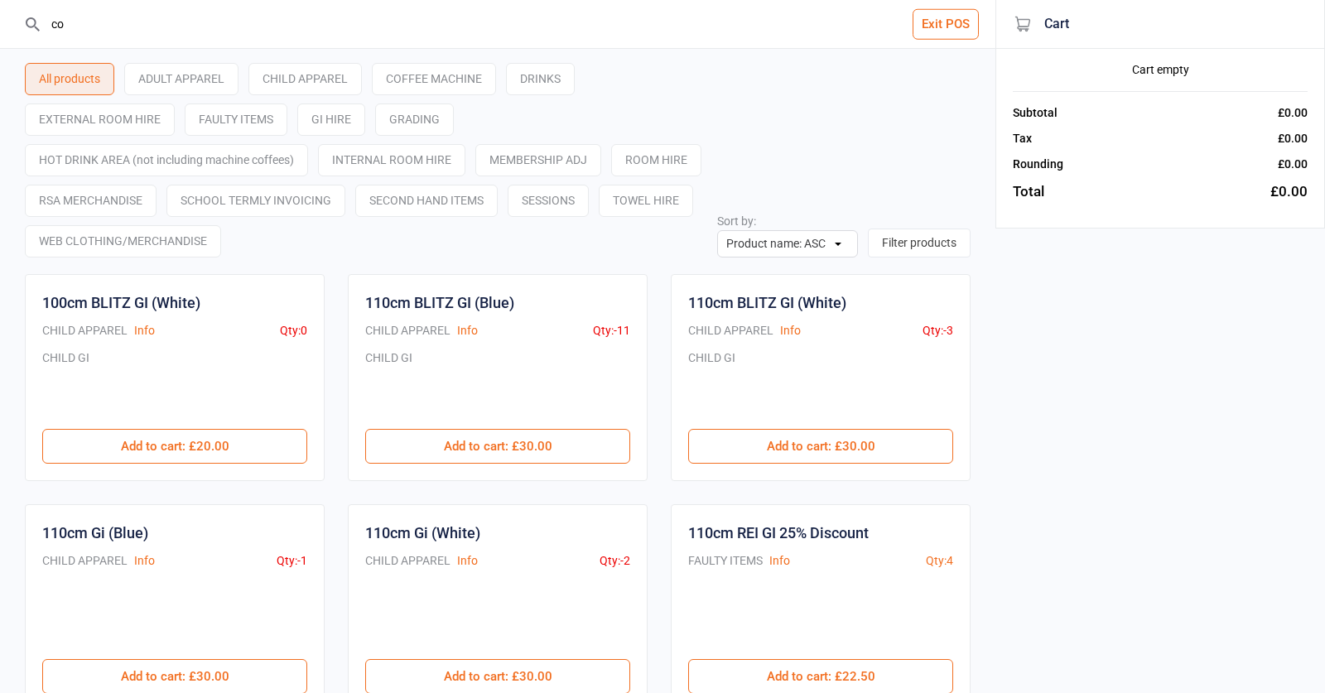
type input "coc"
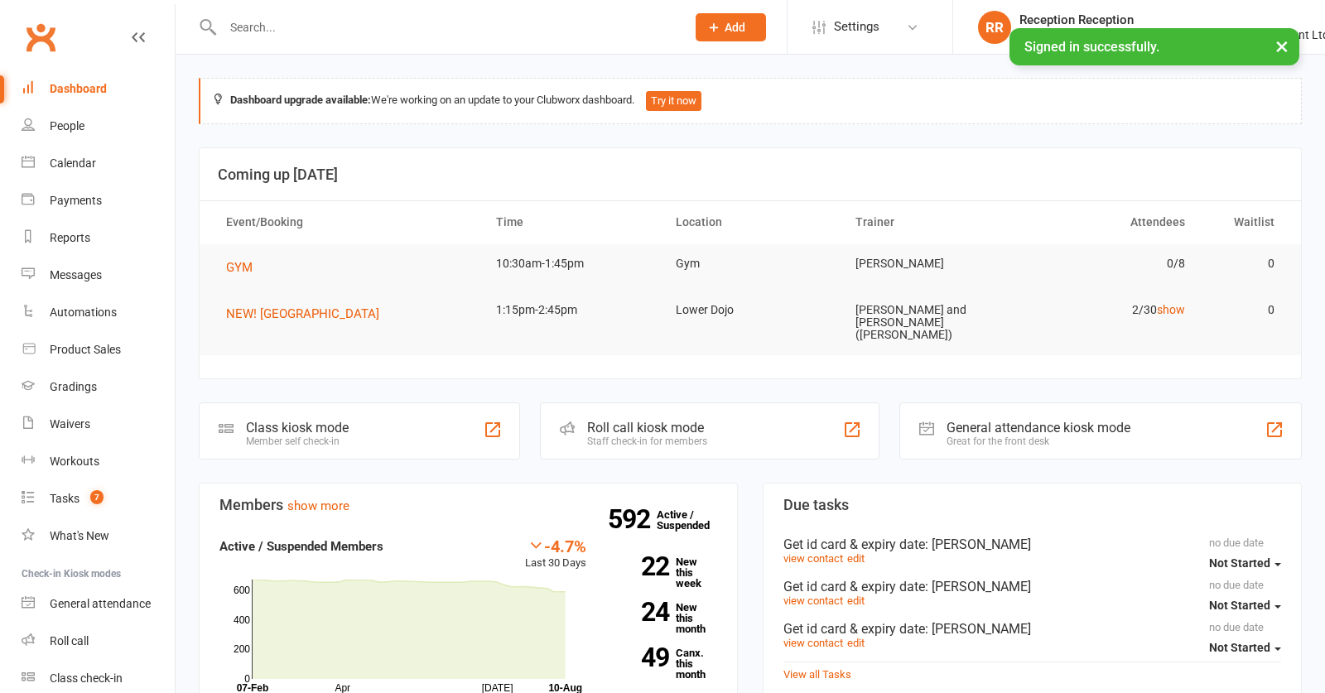
click at [75, 189] on link "Payments" at bounding box center [98, 200] width 153 height 37
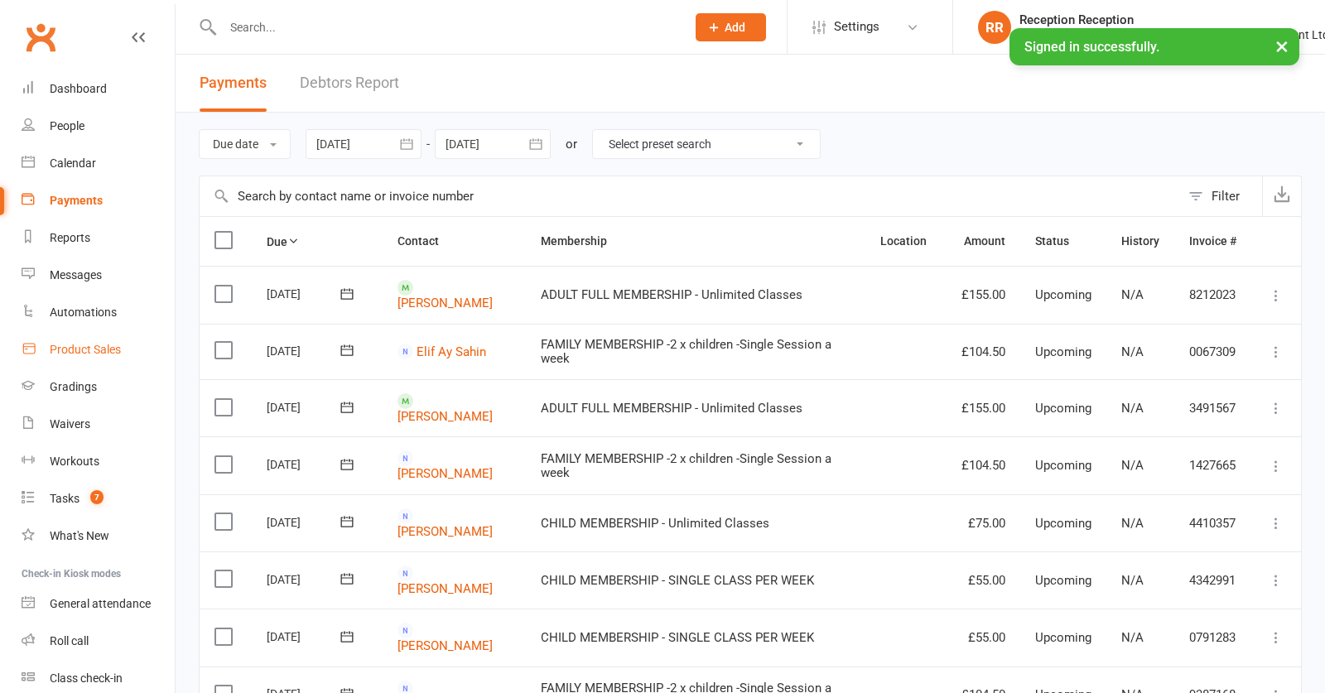
click at [59, 349] on div "Product Sales" at bounding box center [85, 349] width 71 height 13
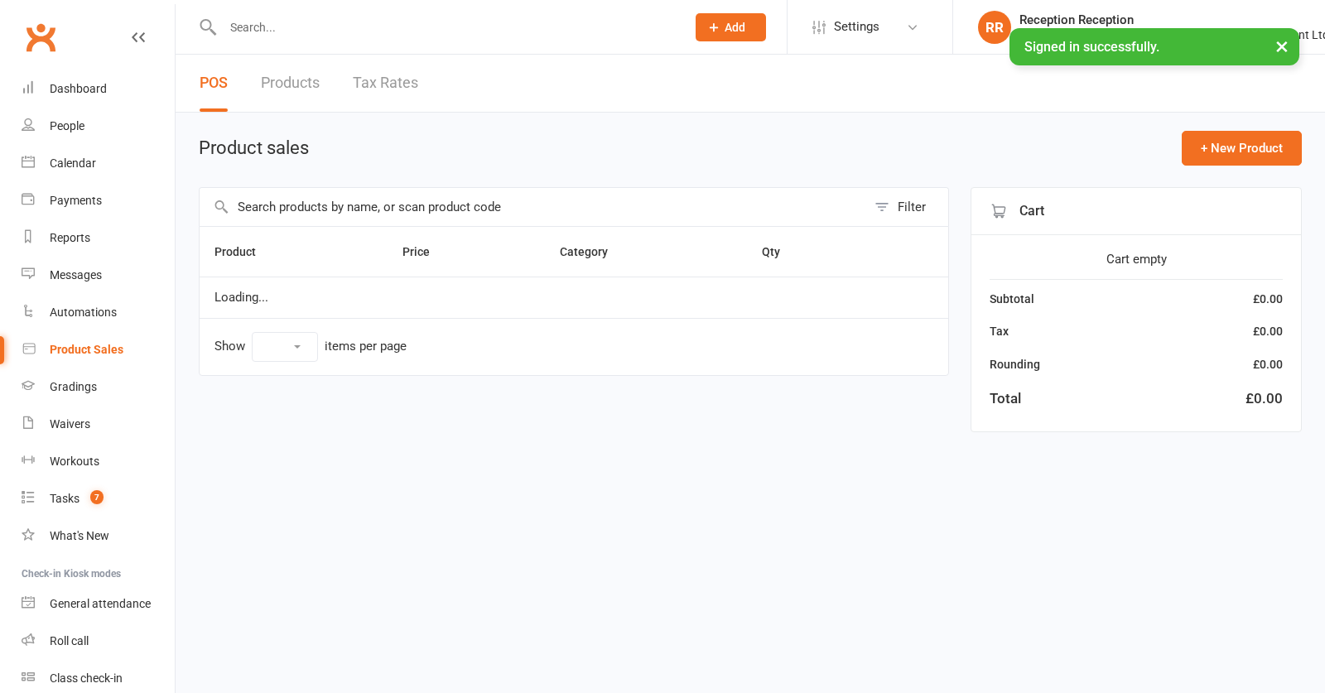
select select "50"
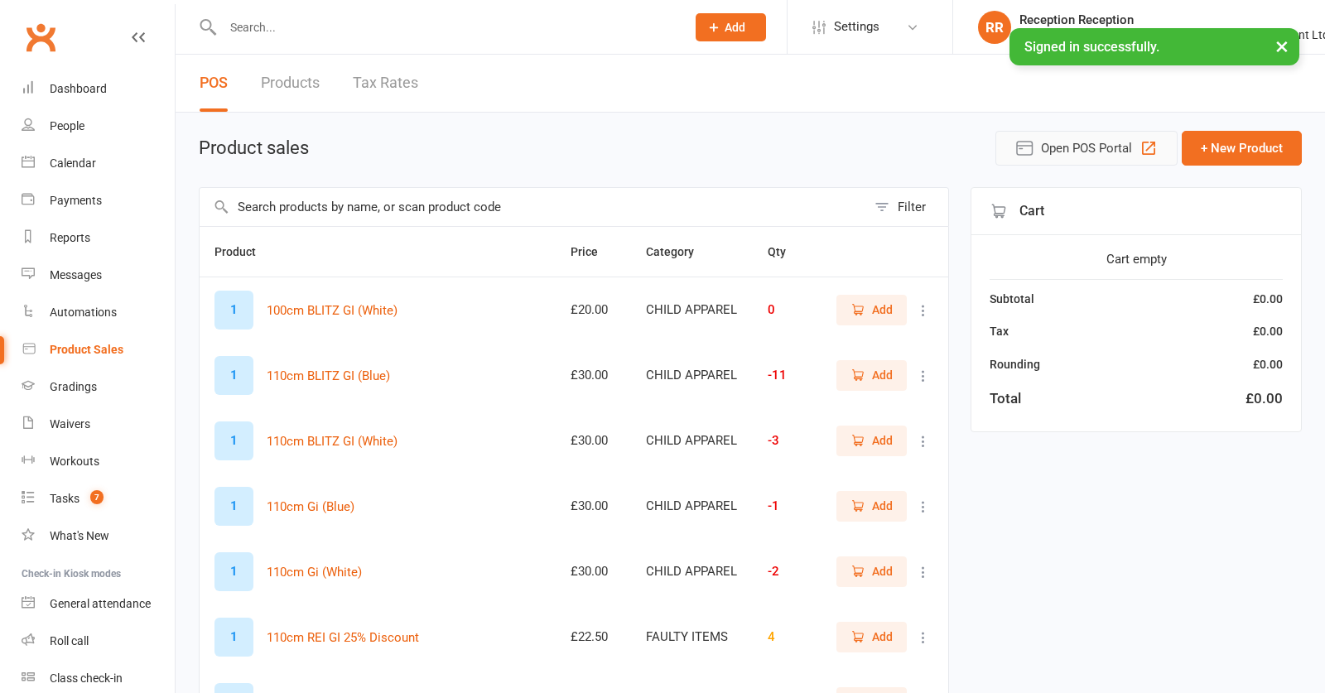
click at [1128, 153] on span "Open POS Portal" at bounding box center [1086, 148] width 91 height 20
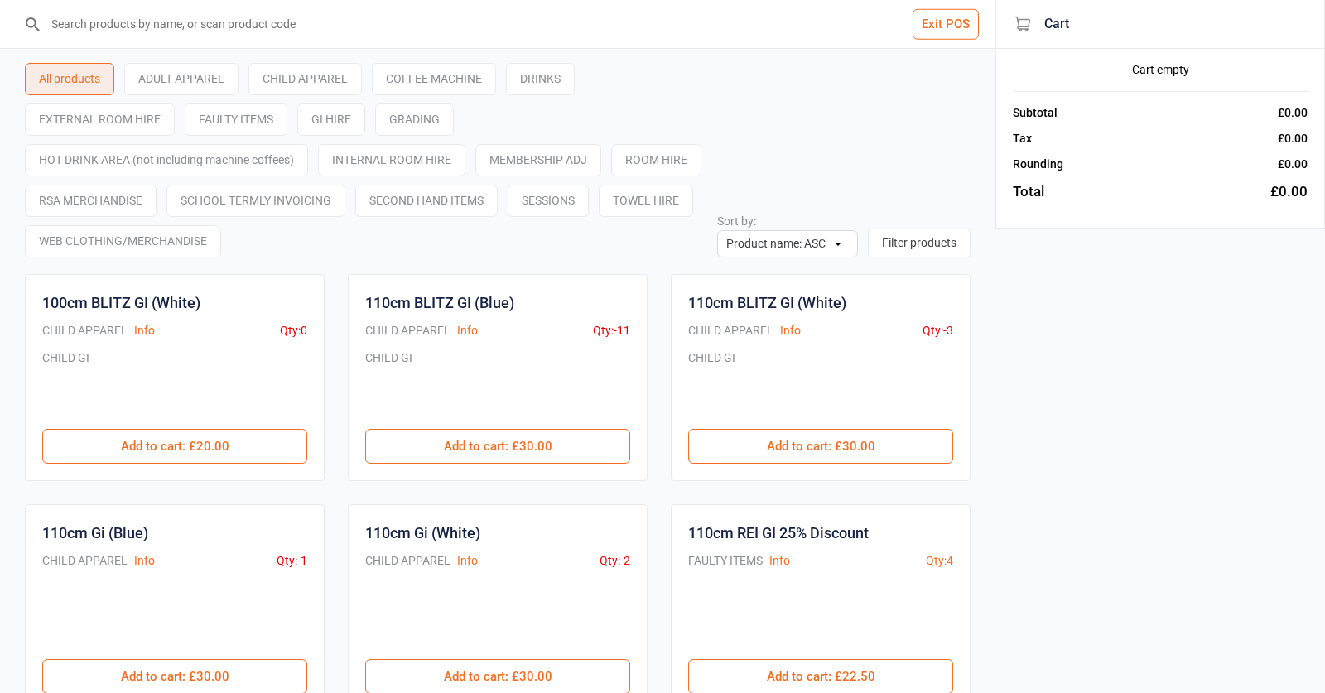
click at [275, 31] on input "search" at bounding box center [507, 24] width 929 height 48
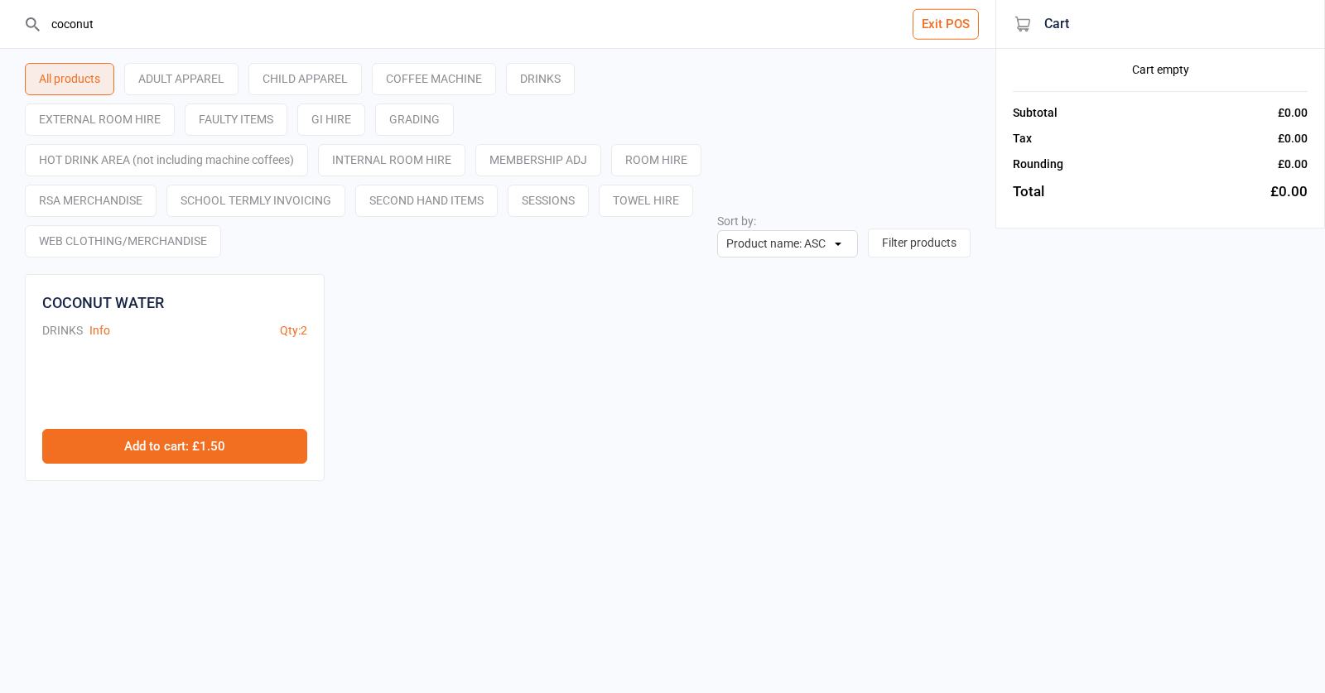
drag, startPoint x: 275, startPoint y: 31, endPoint x: 154, endPoint y: 454, distance: 440.0
click at [148, 458] on button "Add to cart : £1.50" at bounding box center [174, 446] width 265 height 35
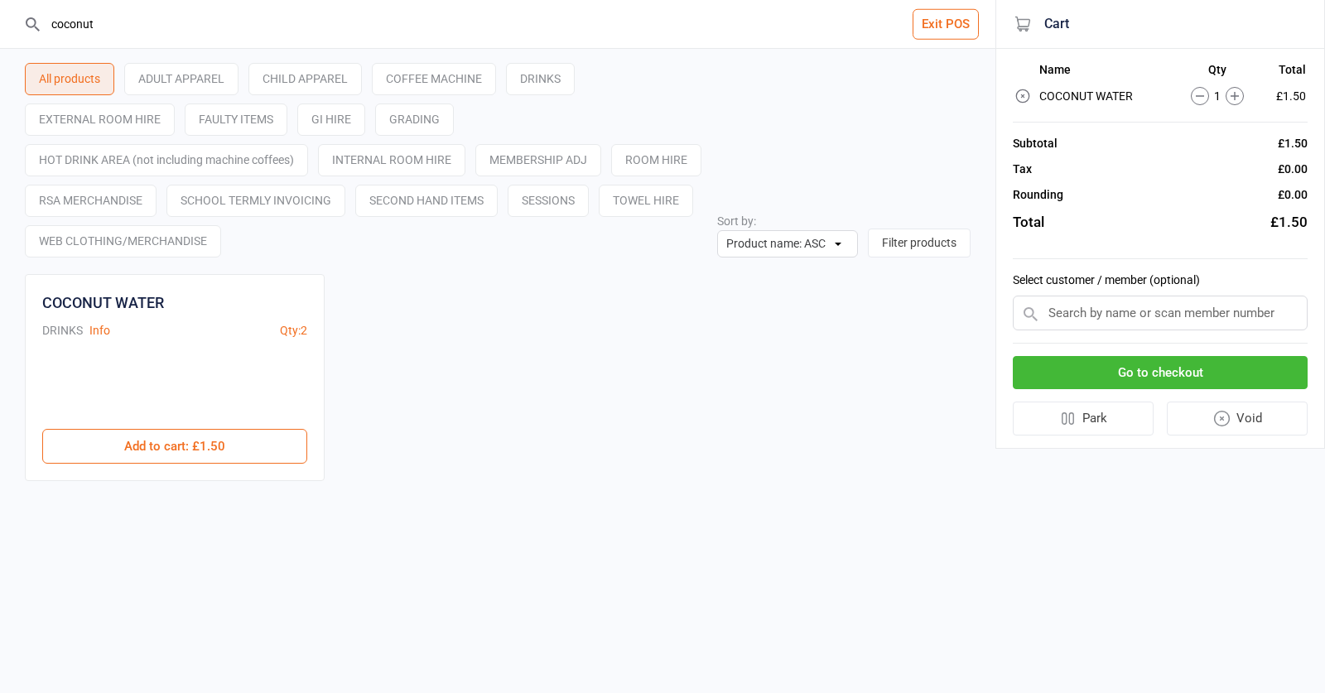
drag, startPoint x: 238, startPoint y: 26, endPoint x: 218, endPoint y: 27, distance: 20.8
click at [237, 26] on input "coconut" at bounding box center [507, 24] width 929 height 48
type input "c"
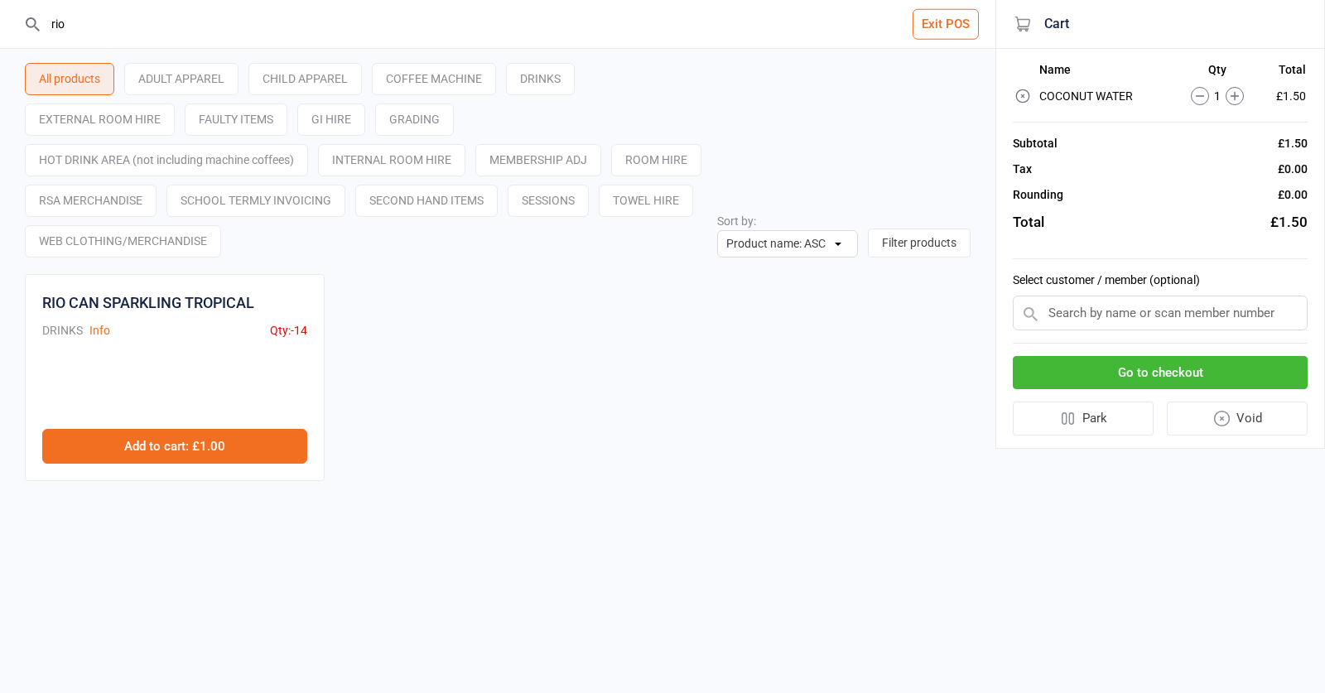
type input "rio"
click at [164, 455] on button "Add to cart : £1.00" at bounding box center [174, 446] width 265 height 35
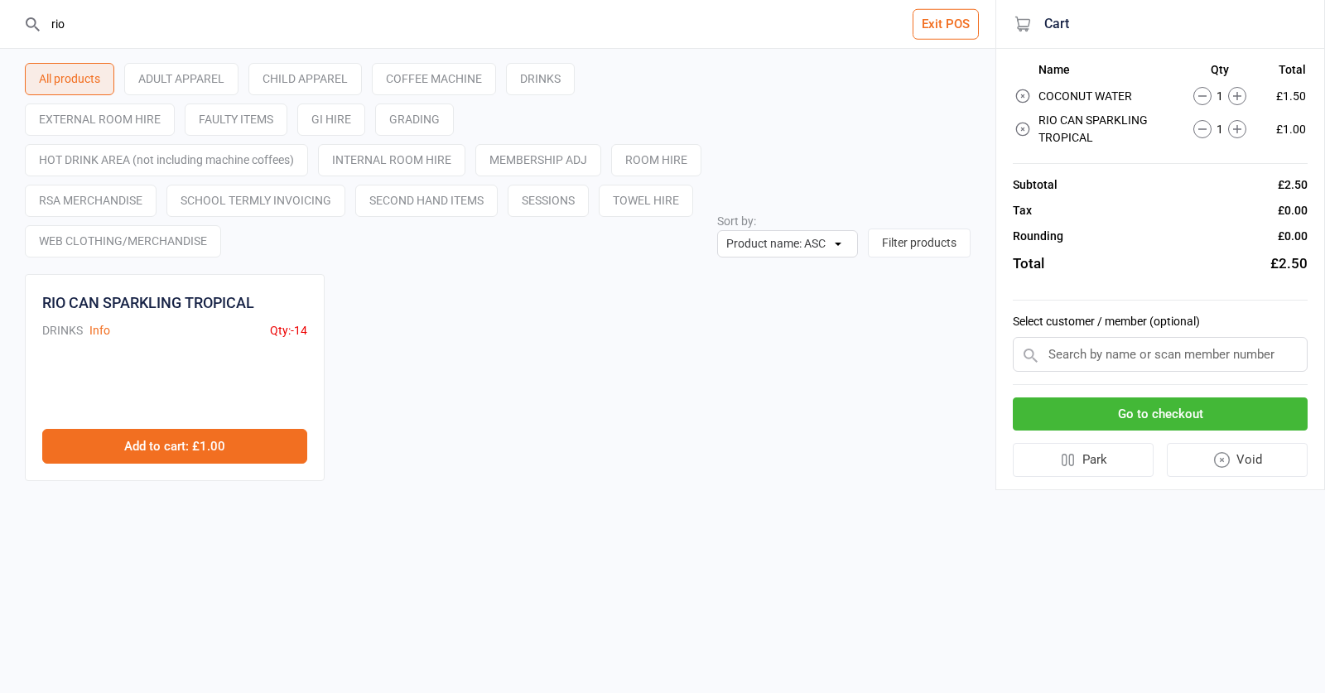
click at [164, 455] on button "Add to cart : £1.00" at bounding box center [174, 446] width 265 height 35
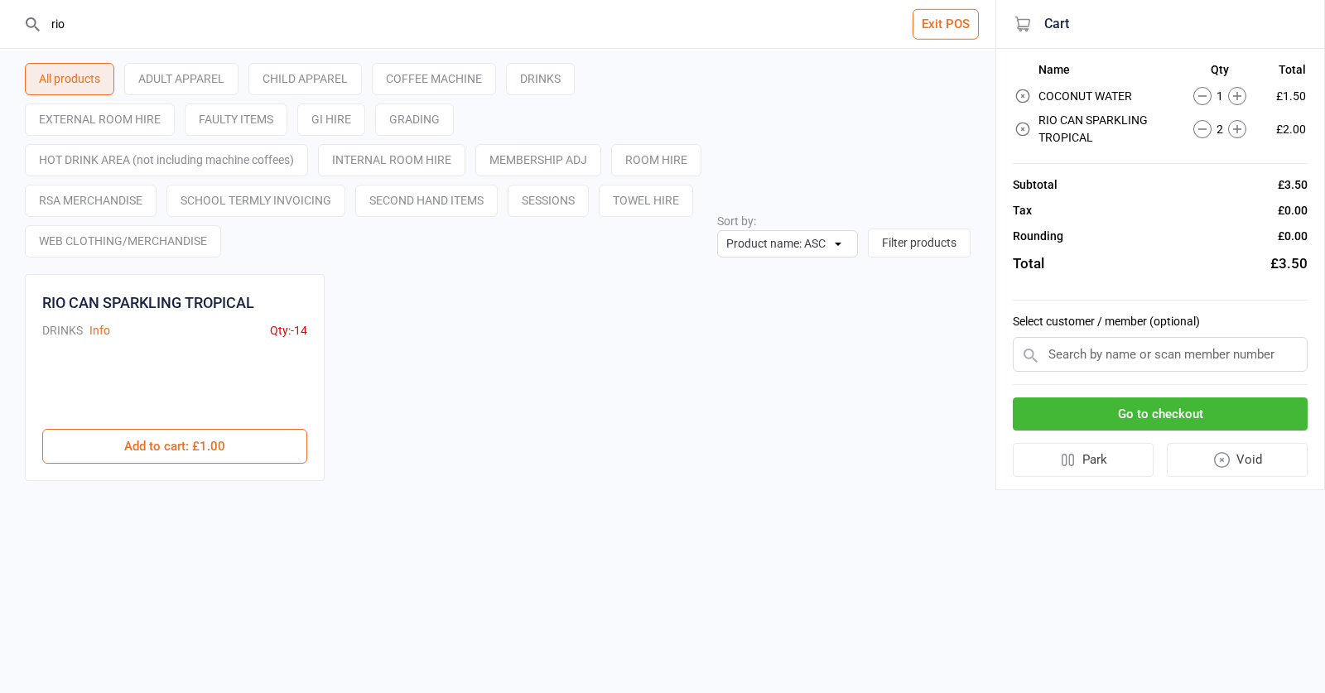
drag, startPoint x: 80, startPoint y: 35, endPoint x: 0, endPoint y: -26, distance: 100.5
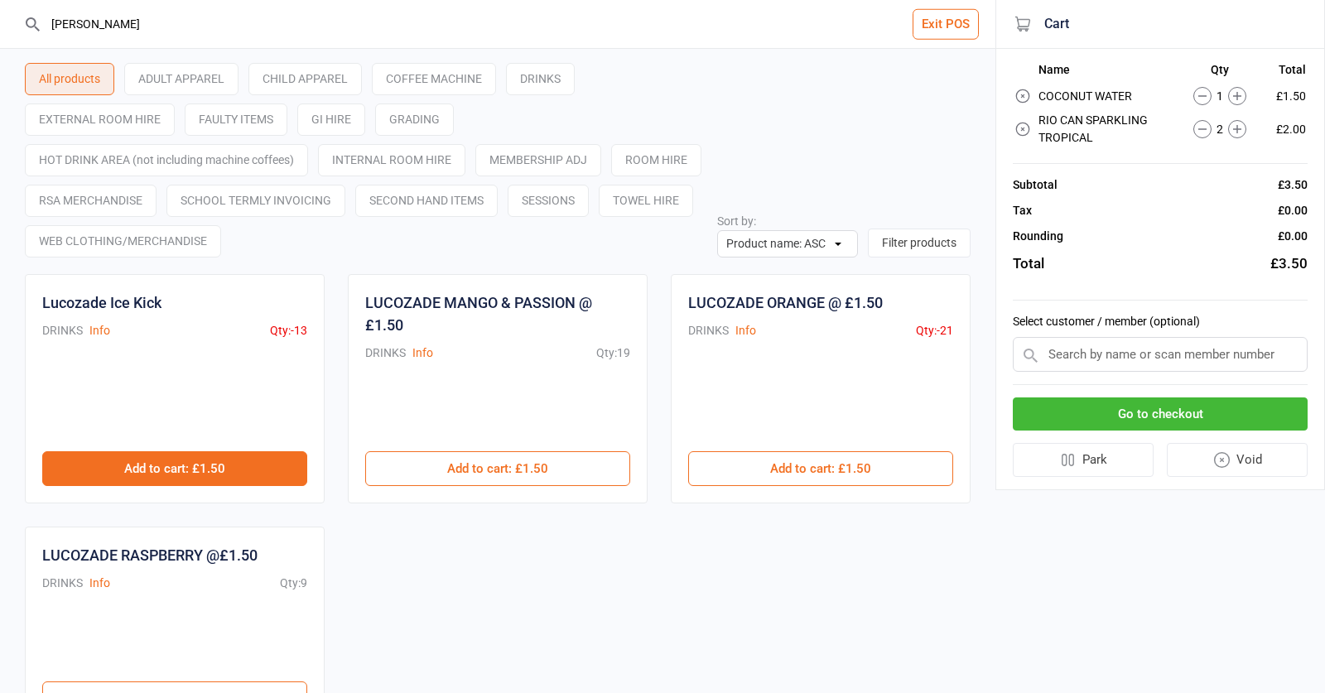
type input "lucoza"
click at [265, 453] on button "Add to cart : £1.50" at bounding box center [174, 468] width 265 height 35
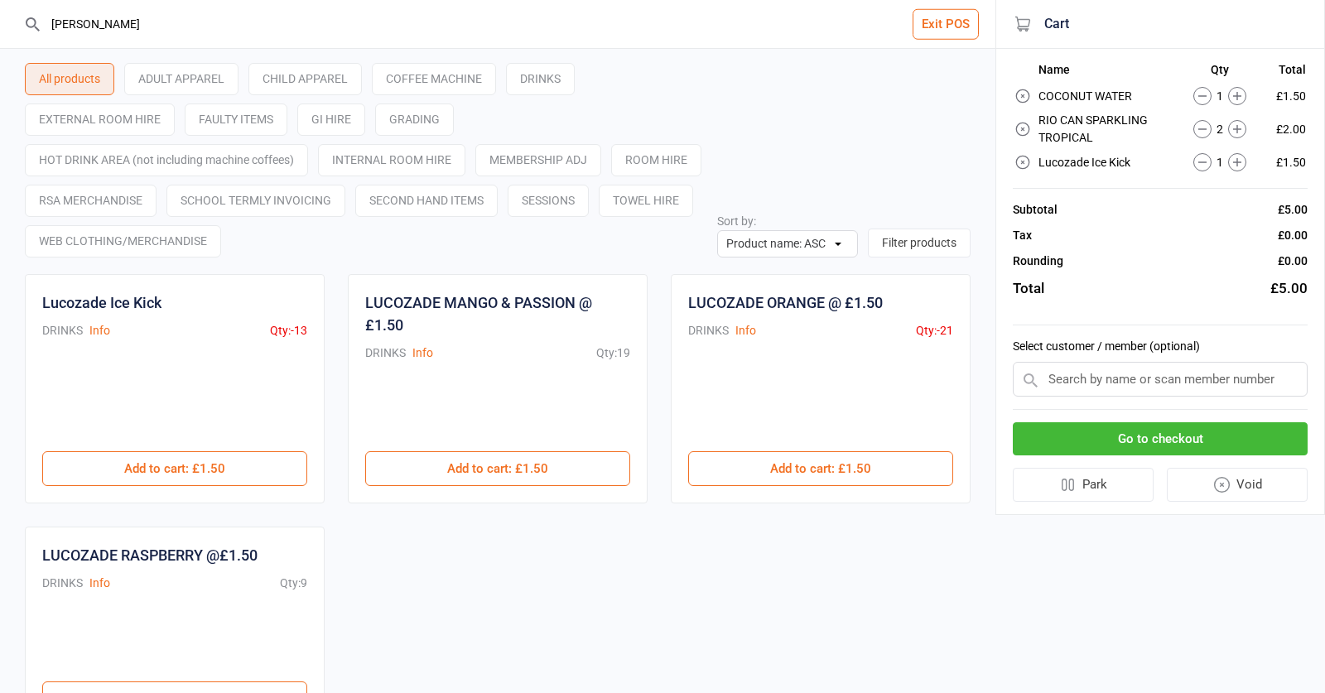
click at [1068, 439] on button "Go to checkout" at bounding box center [1160, 439] width 295 height 34
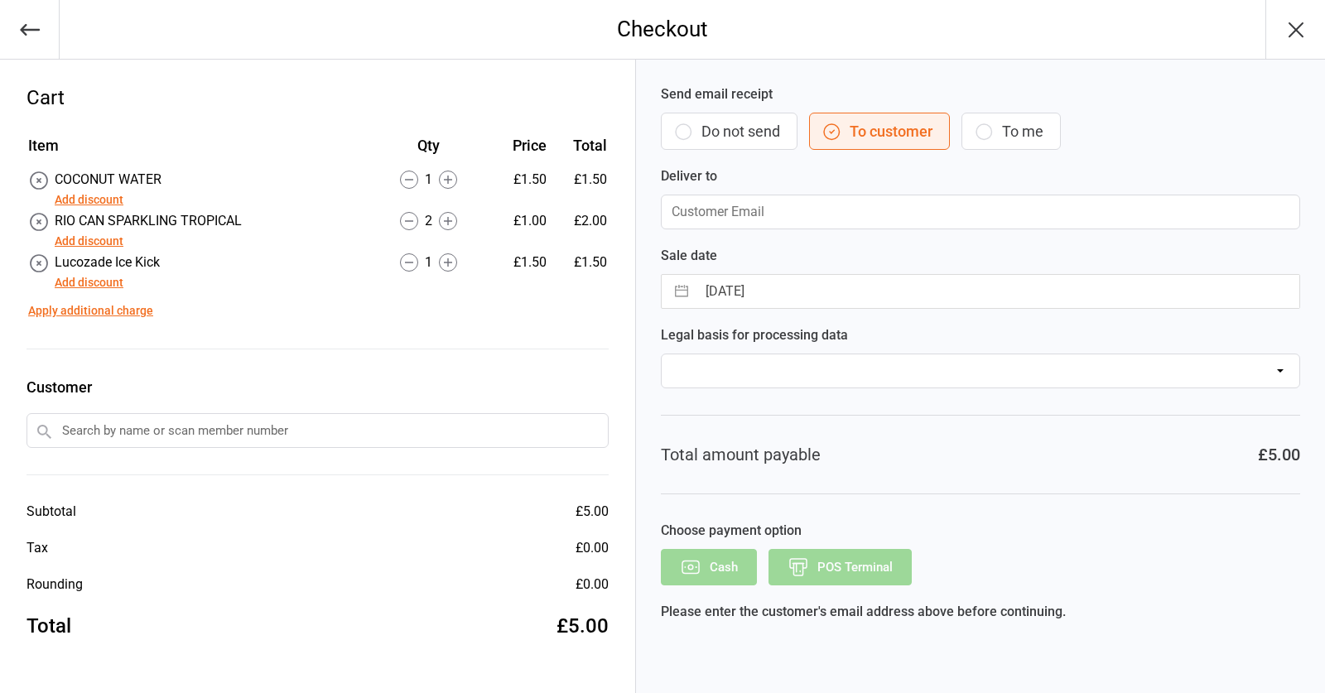
click at [475, 425] on input "text" at bounding box center [317, 430] width 582 height 35
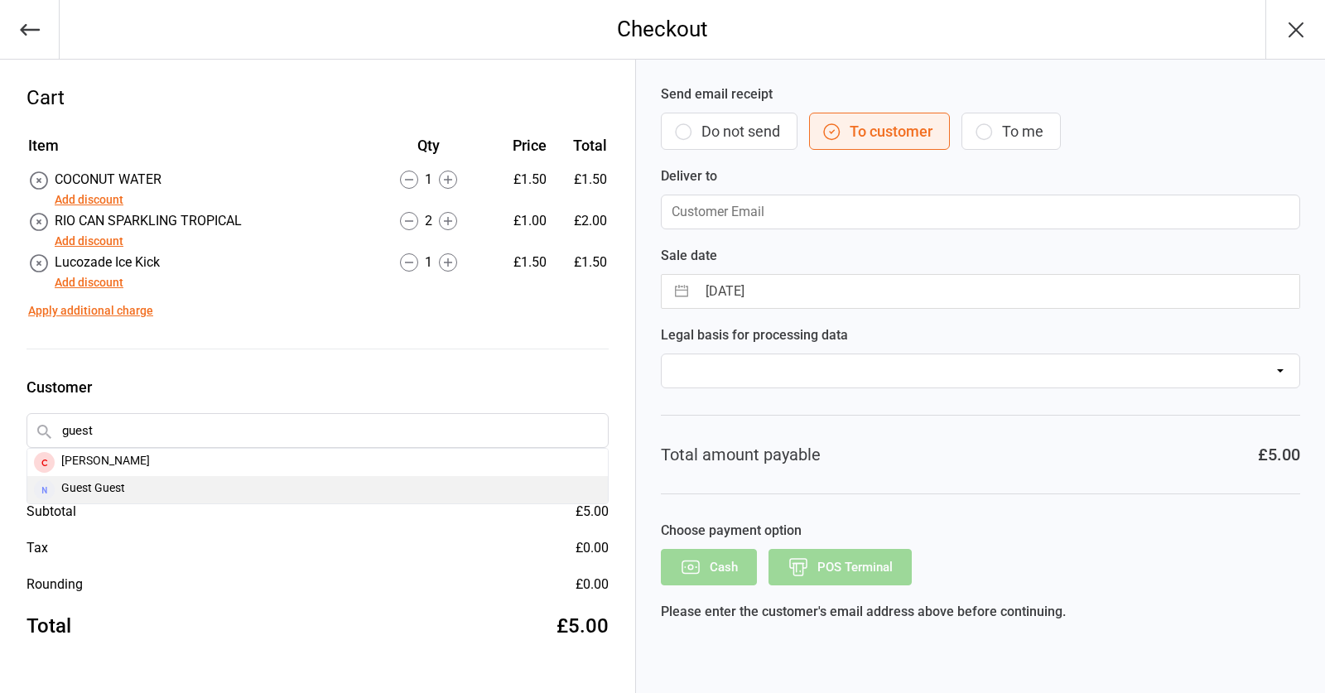
type input "guest"
click at [259, 479] on div "Guest Guest" at bounding box center [317, 489] width 580 height 27
type input "maggie@raystevensacademy.co.uk"
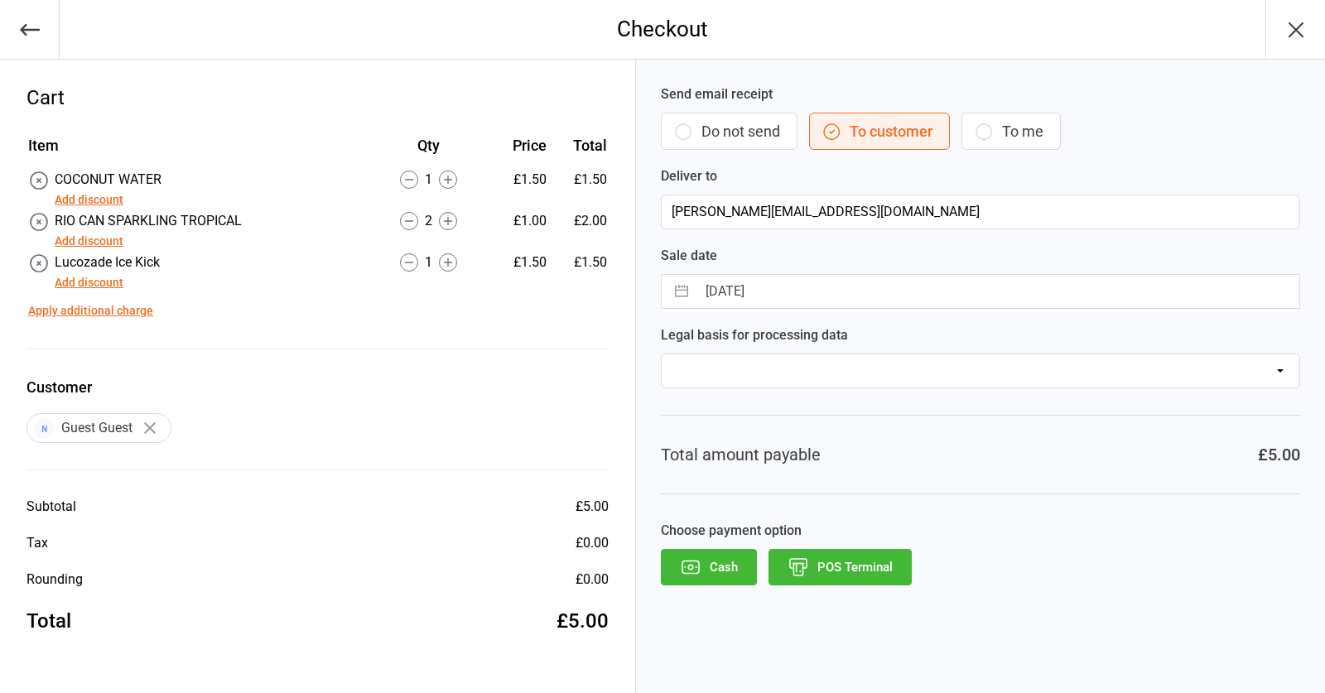
click at [821, 571] on button "POS Terminal" at bounding box center [839, 567] width 143 height 36
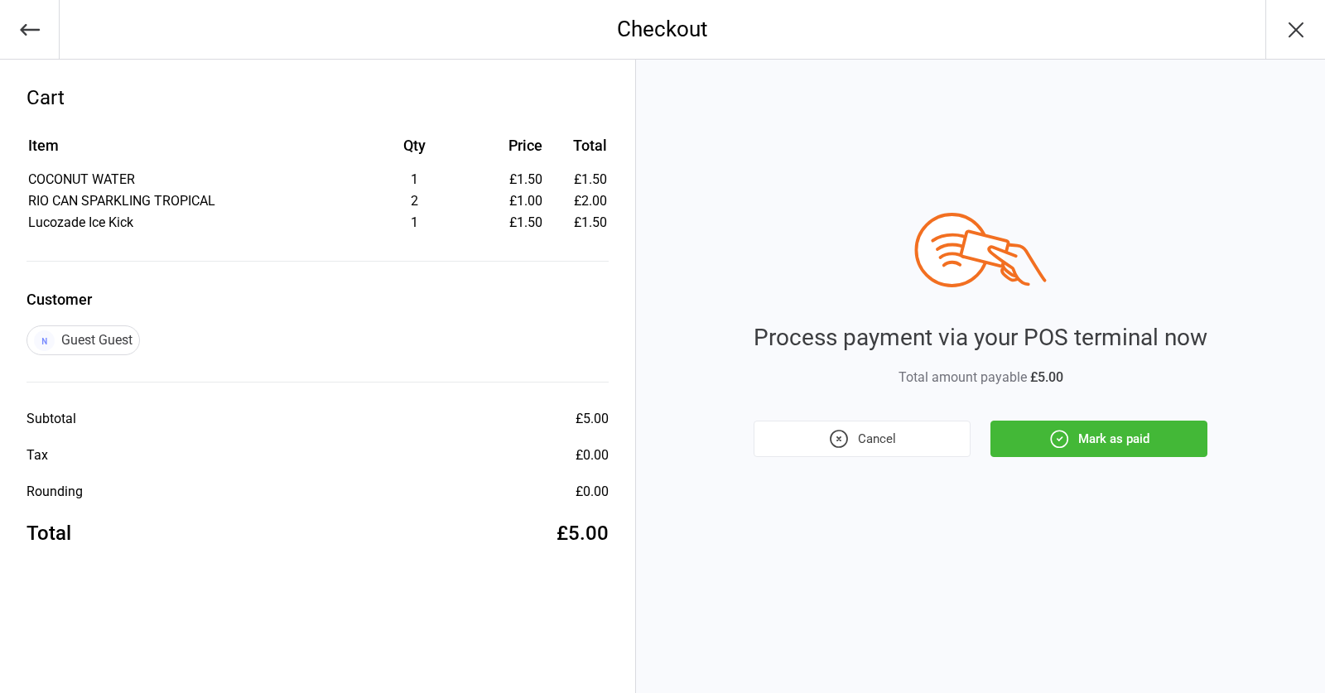
click at [1086, 441] on button "Mark as paid" at bounding box center [1098, 439] width 217 height 36
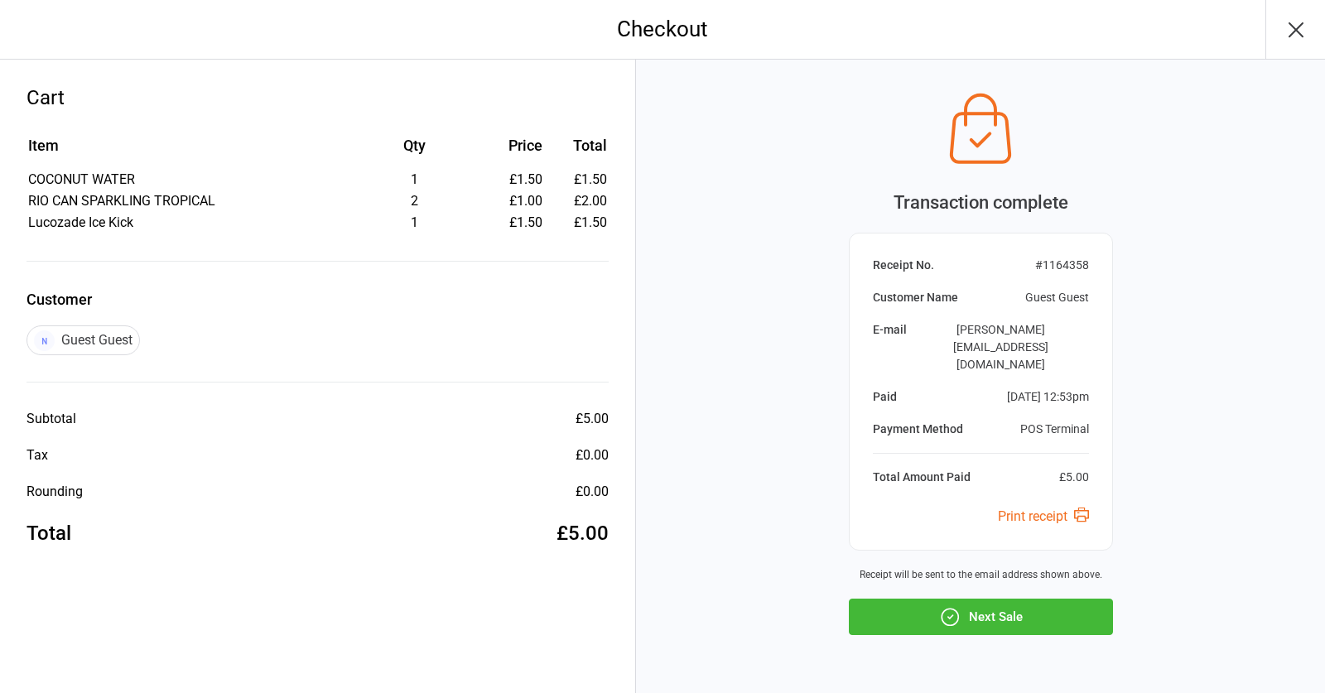
click at [1076, 599] on button "Next Sale" at bounding box center [981, 617] width 264 height 36
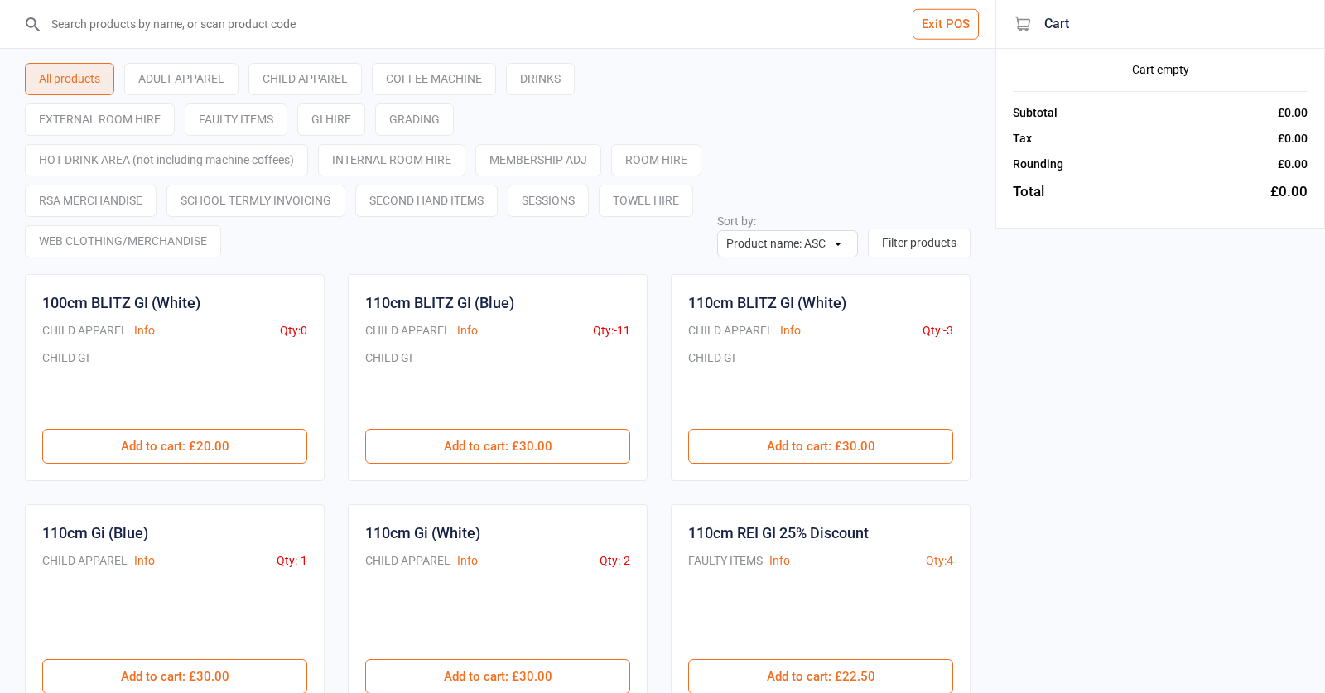
click at [401, 27] on input "search" at bounding box center [507, 24] width 929 height 48
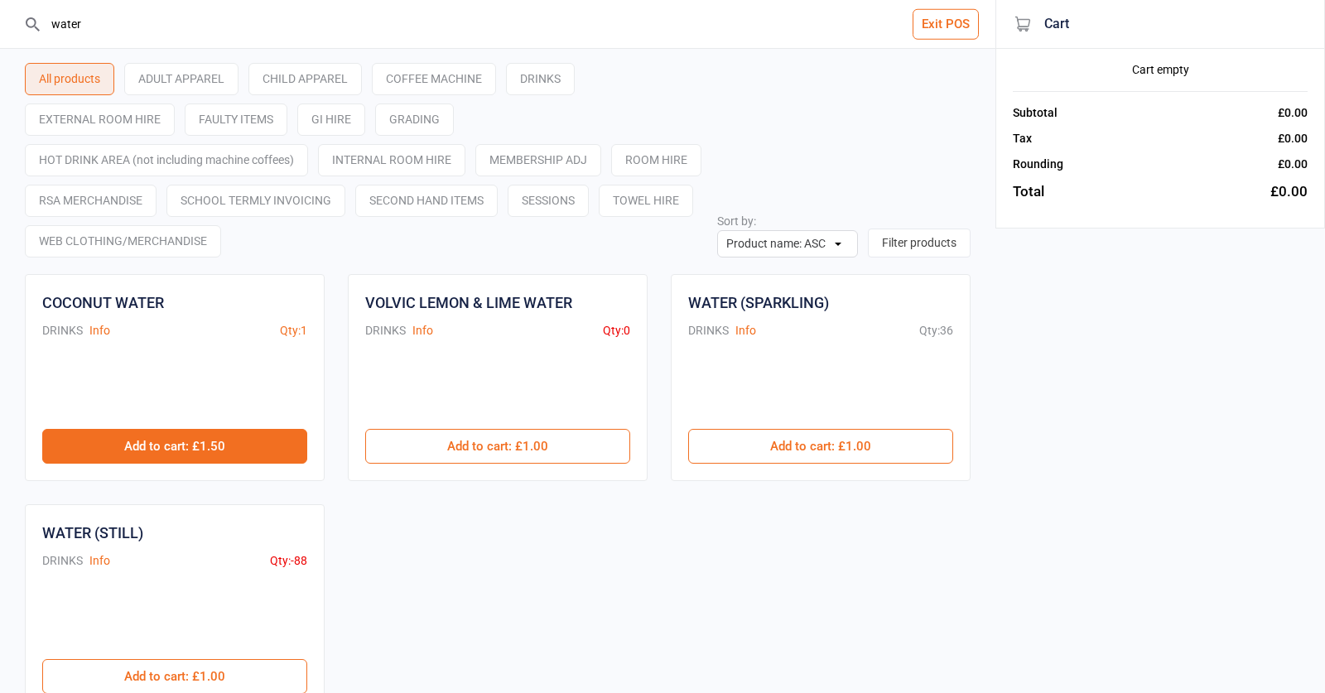
type input "water"
click at [213, 447] on button "Add to cart : £1.50" at bounding box center [174, 446] width 265 height 35
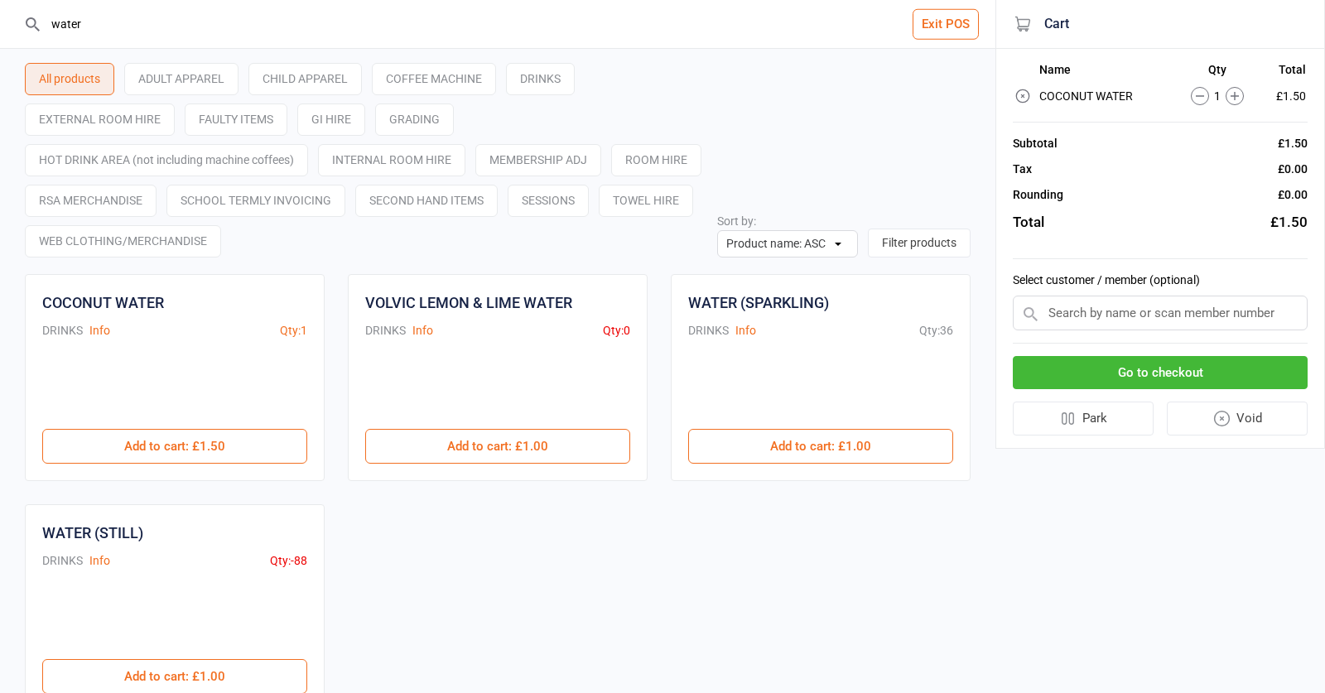
click at [1198, 94] on icon at bounding box center [1200, 96] width 18 height 18
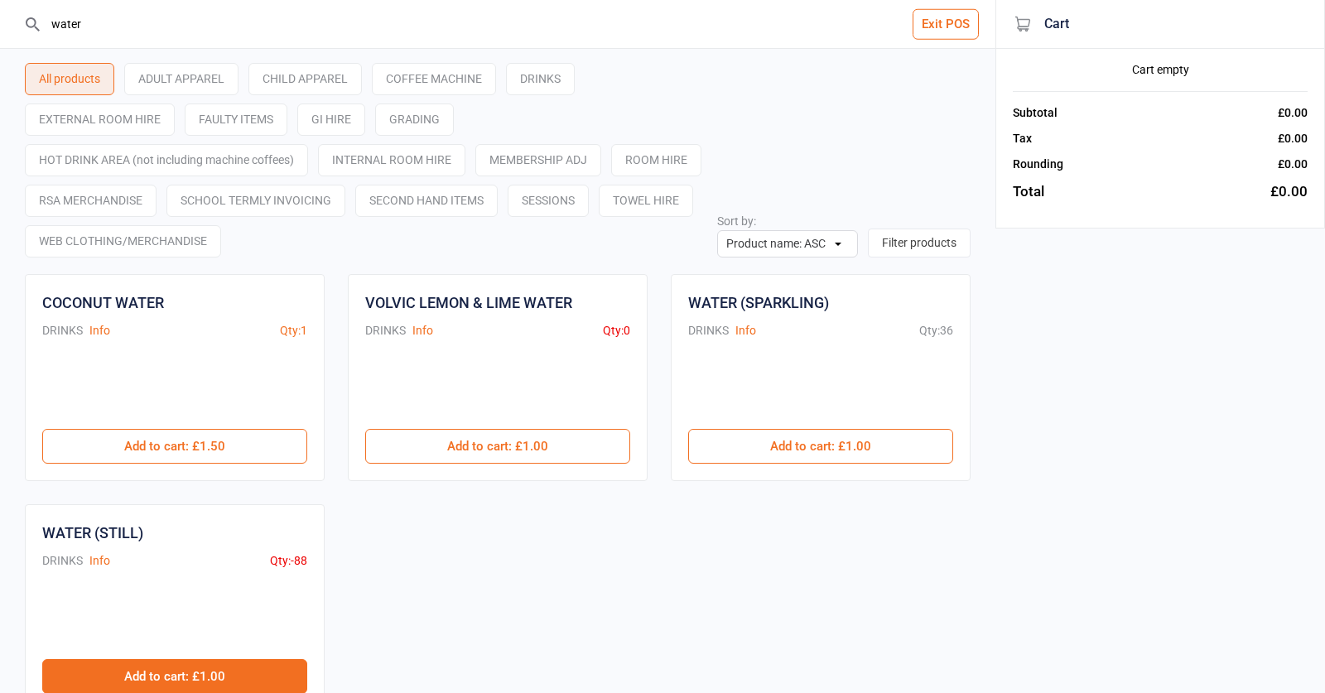
click at [68, 662] on button "Add to cart : £1.00" at bounding box center [174, 676] width 265 height 35
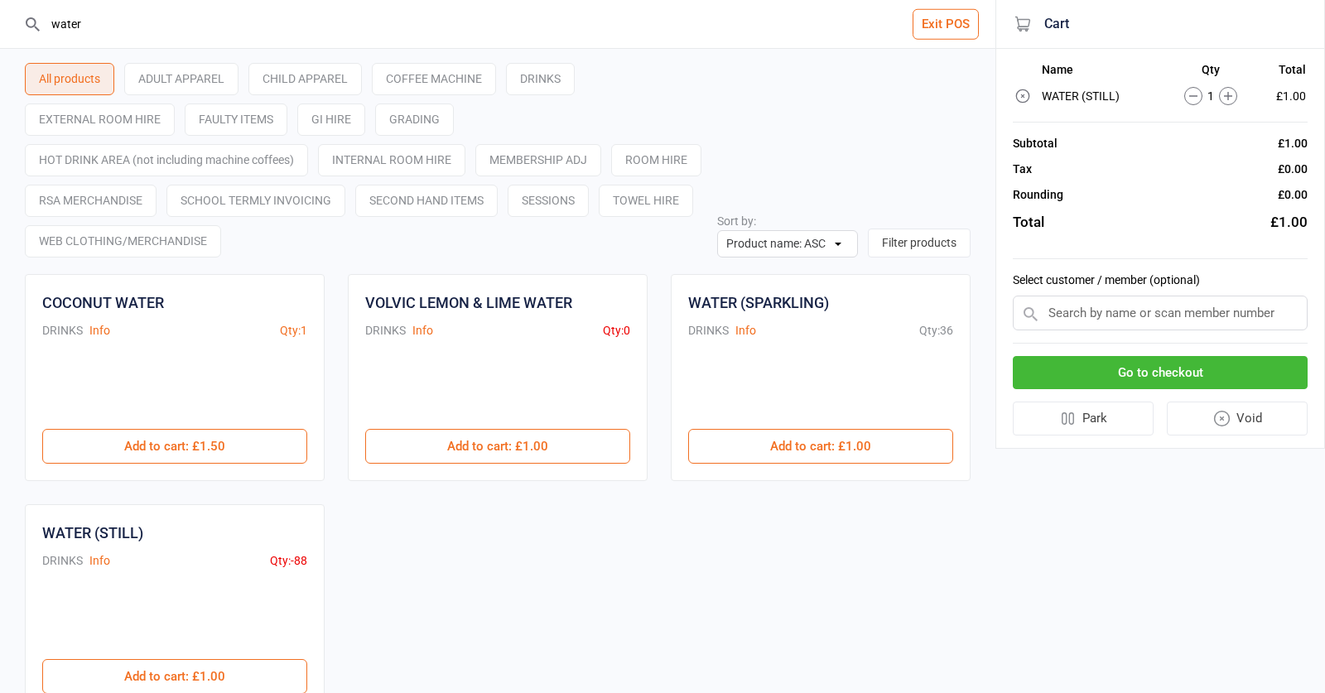
click at [1087, 359] on button "Go to checkout" at bounding box center [1160, 373] width 295 height 34
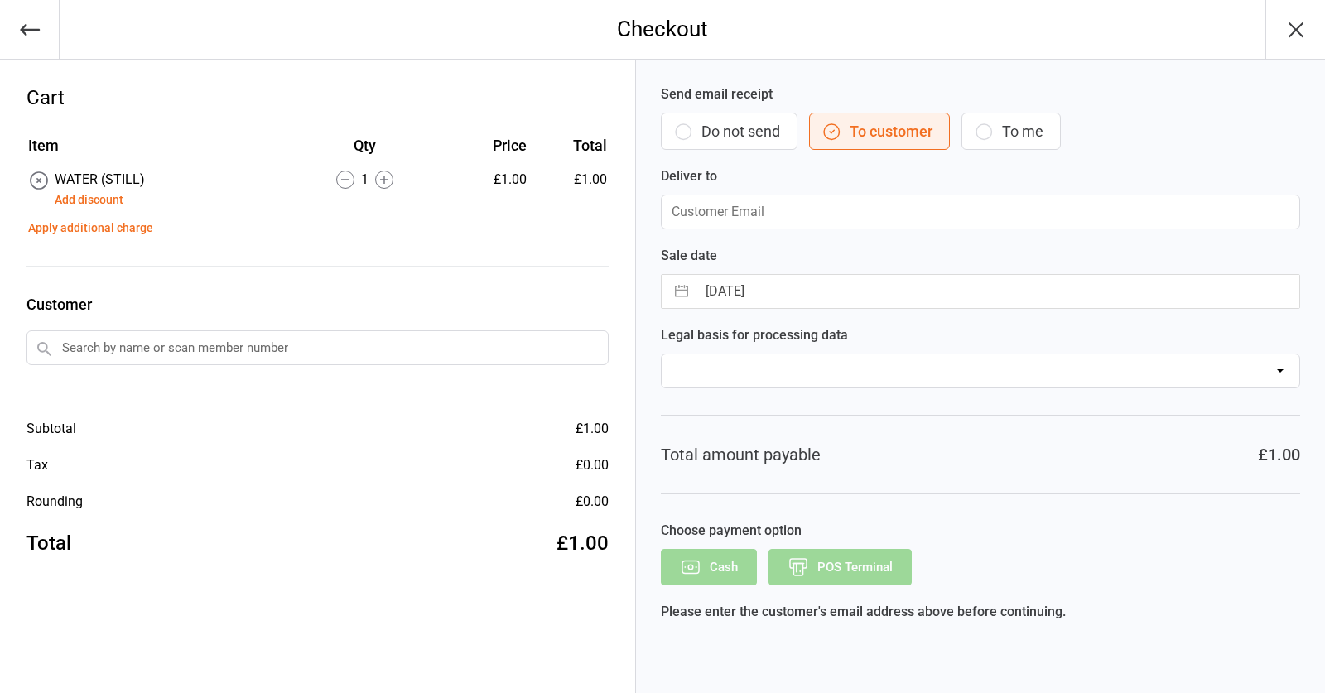
click at [306, 346] on input "text" at bounding box center [317, 347] width 582 height 35
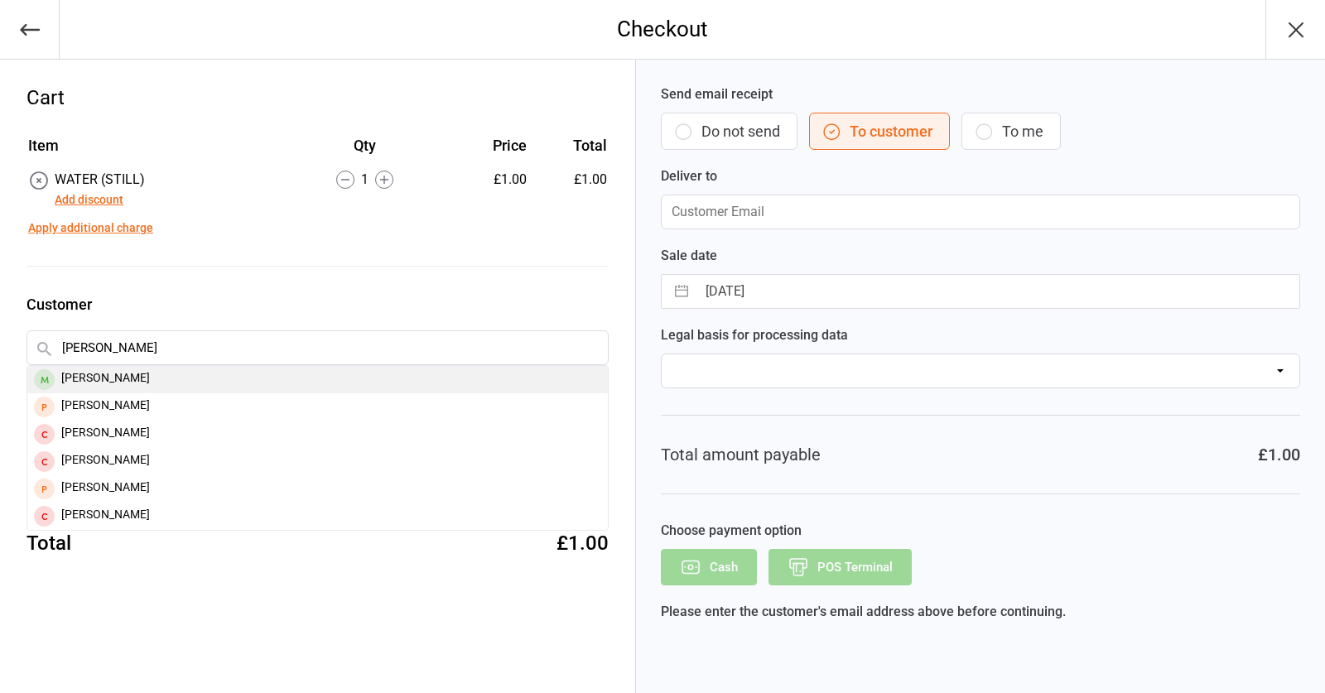
type input "dennis ki"
click at [212, 377] on div "Dennis KLIMCUKS" at bounding box center [317, 379] width 580 height 27
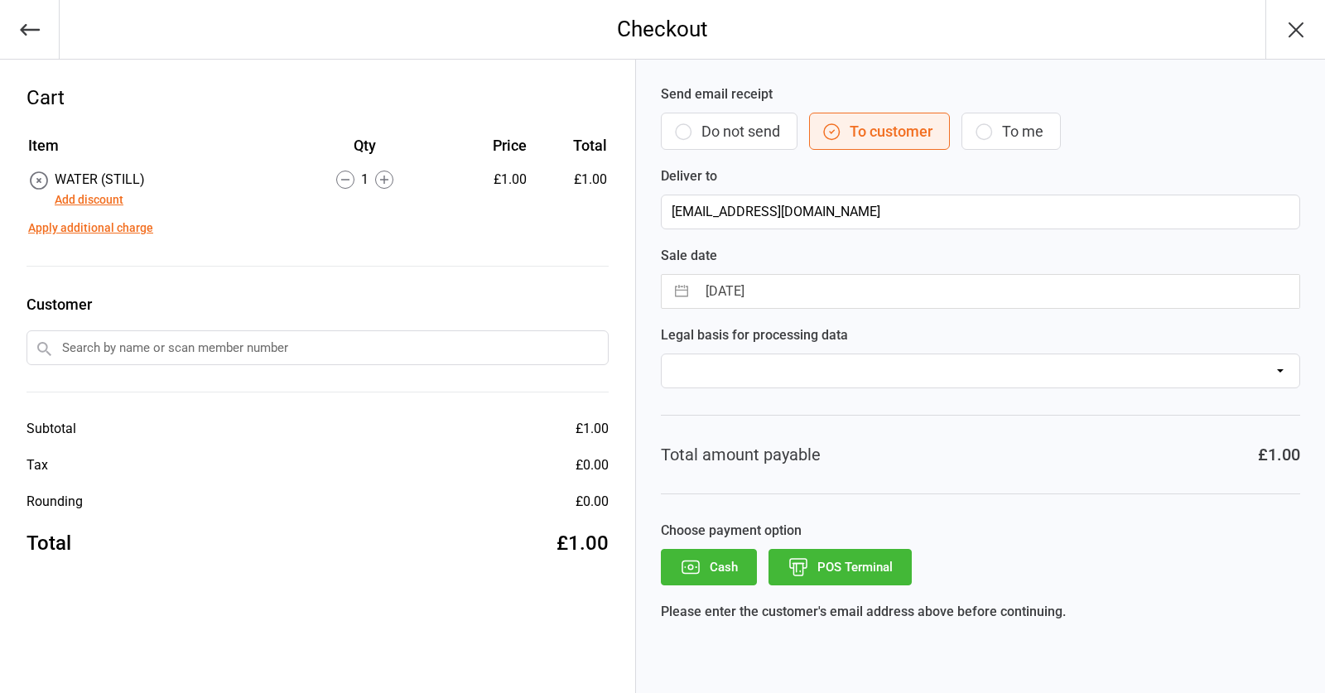
type input "Myemail12@gmail.com"
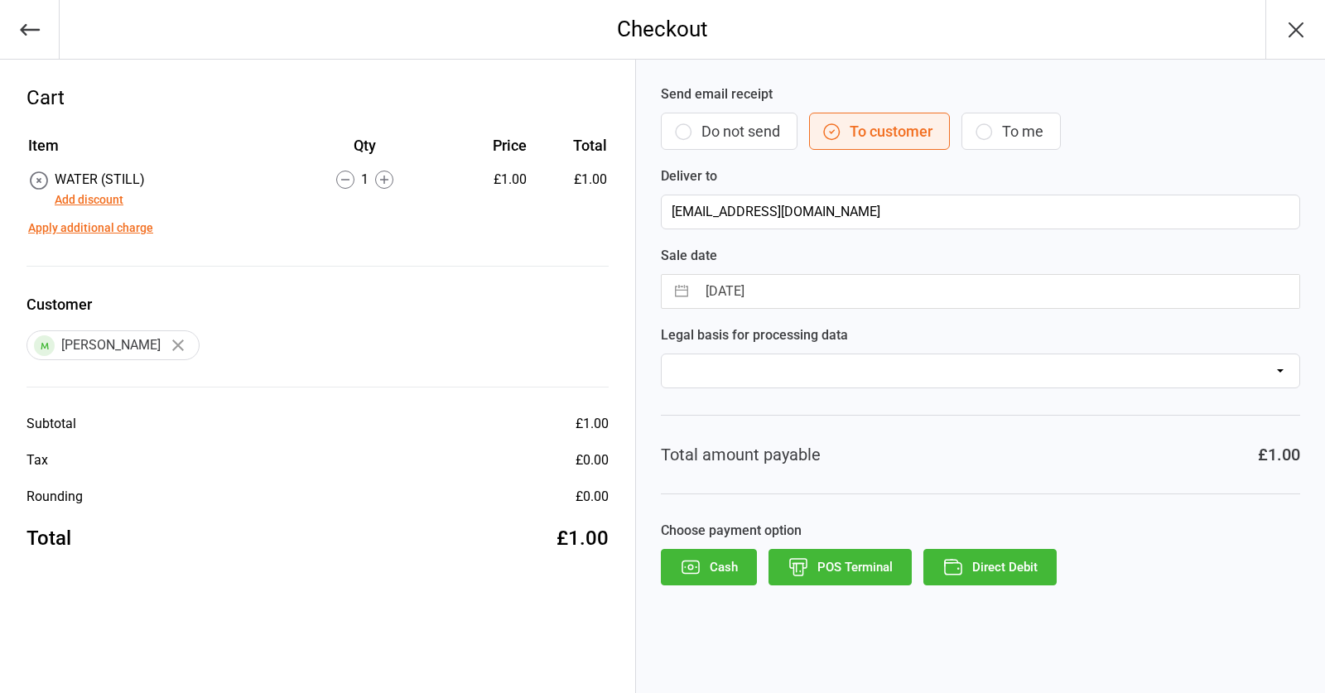
click at [838, 571] on button "POS Terminal" at bounding box center [839, 567] width 143 height 36
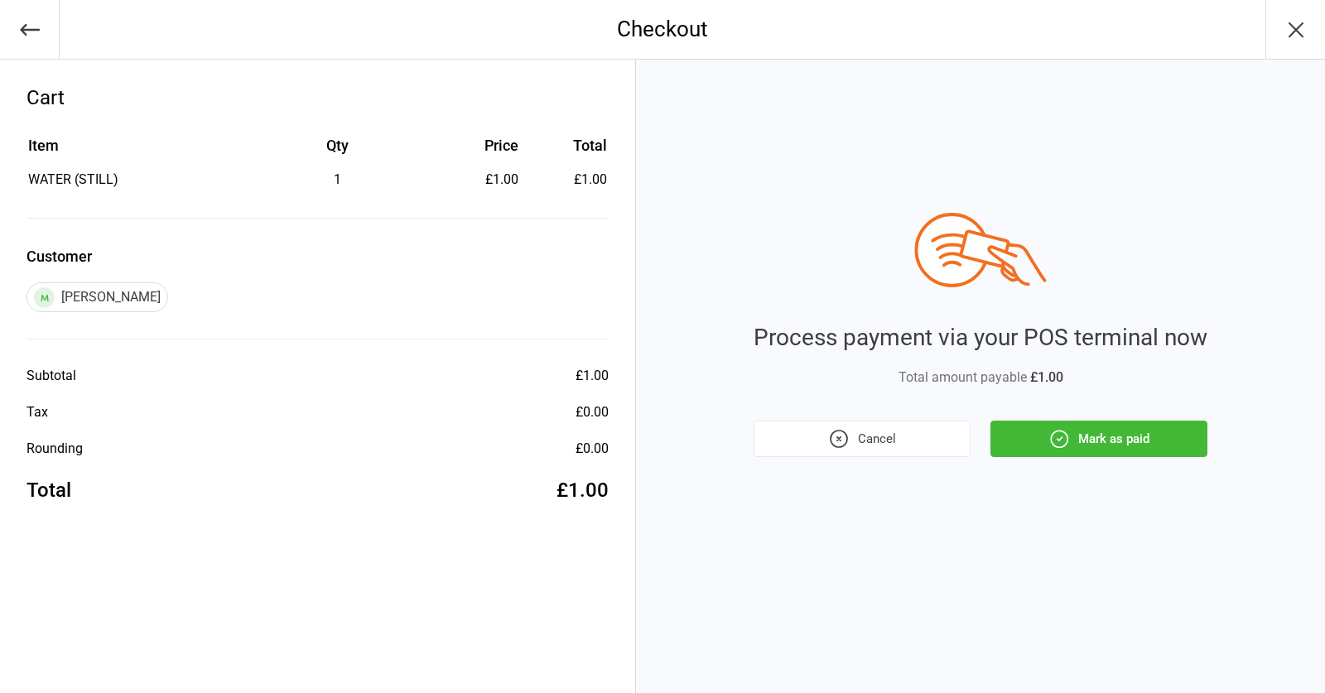
click at [867, 439] on button "Cancel" at bounding box center [861, 439] width 217 height 36
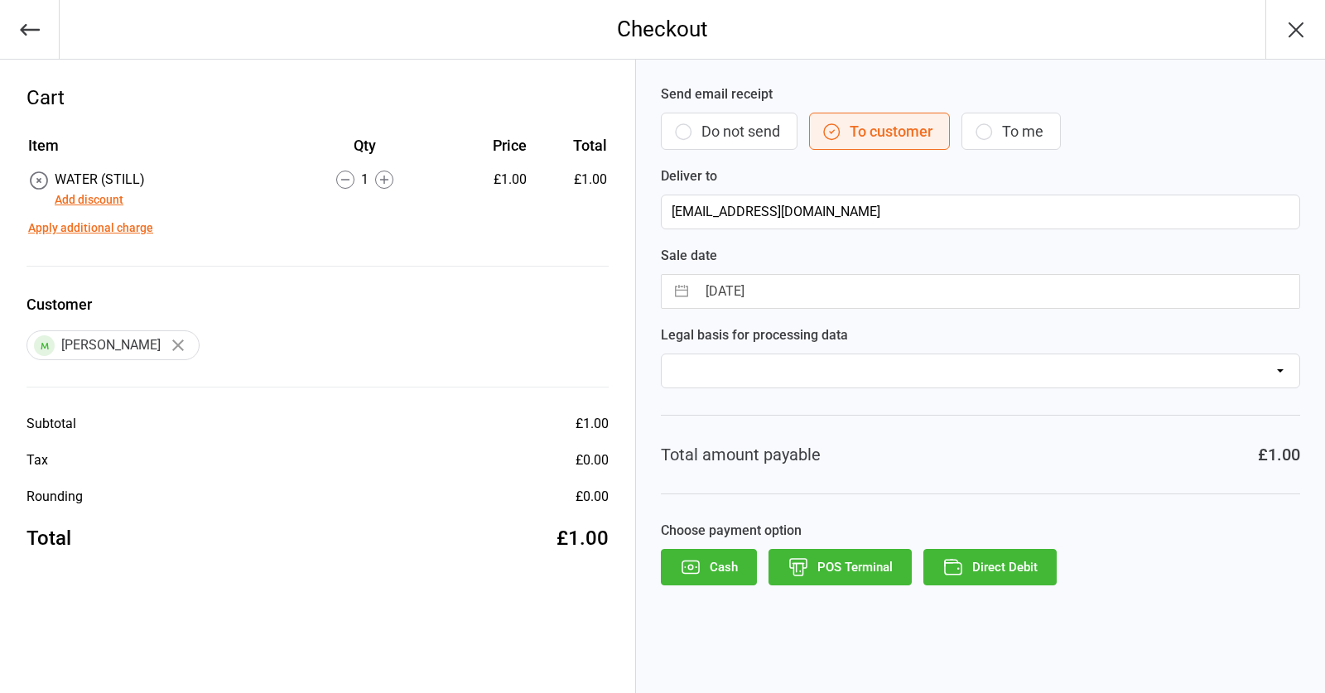
click at [984, 563] on button "Direct Debit" at bounding box center [989, 567] width 133 height 36
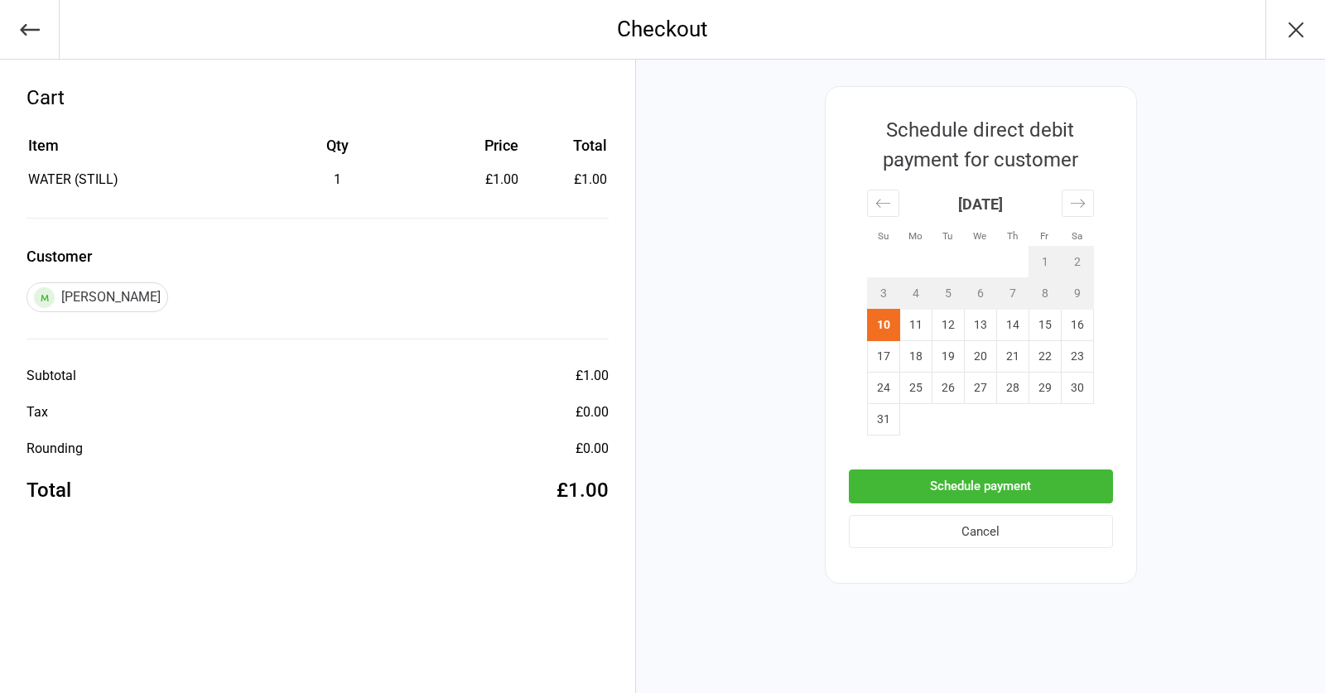
click at [1026, 485] on button "Schedule payment" at bounding box center [981, 486] width 264 height 34
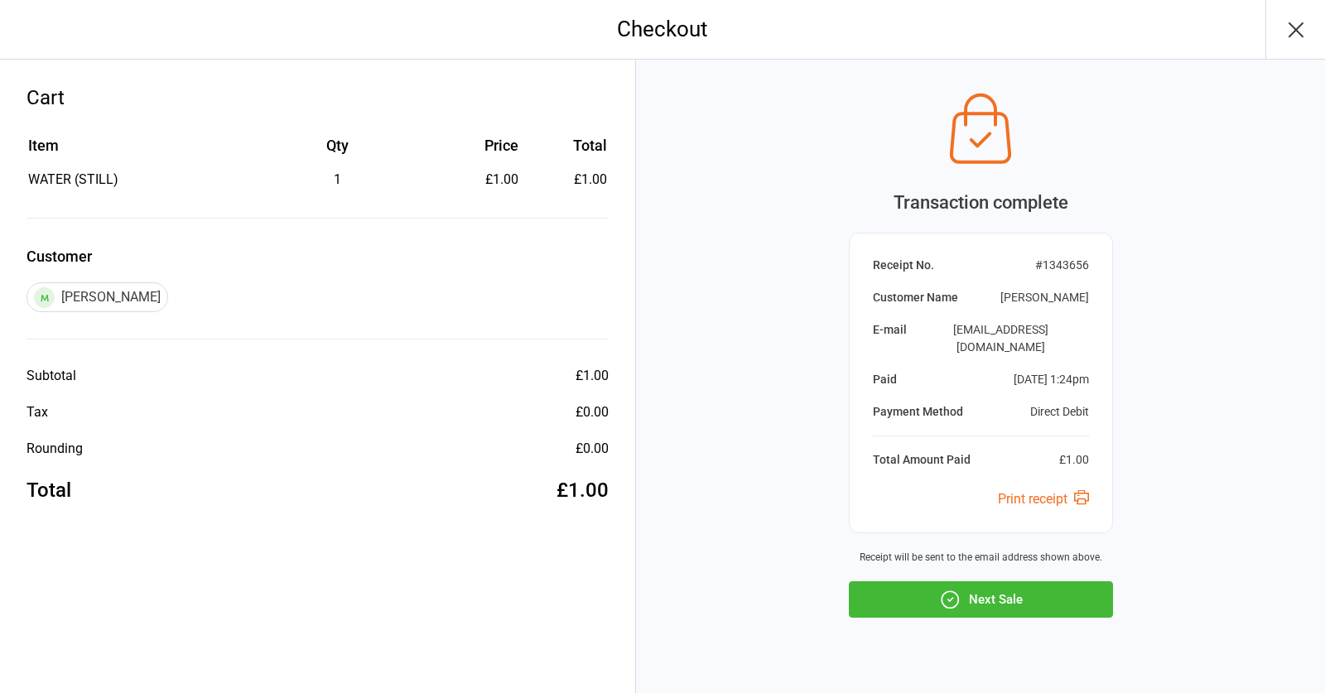
click at [1059, 581] on button "Next Sale" at bounding box center [981, 599] width 264 height 36
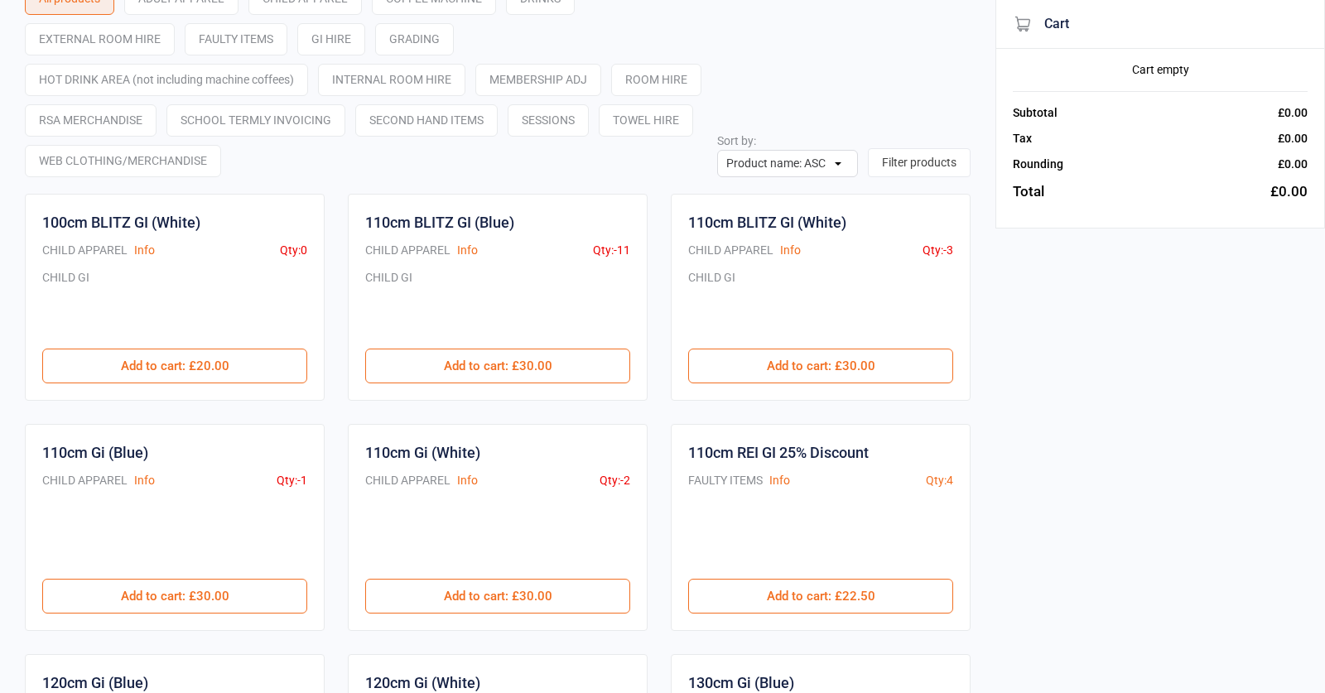
scroll to position [76, 0]
